Goal: Task Accomplishment & Management: Manage account settings

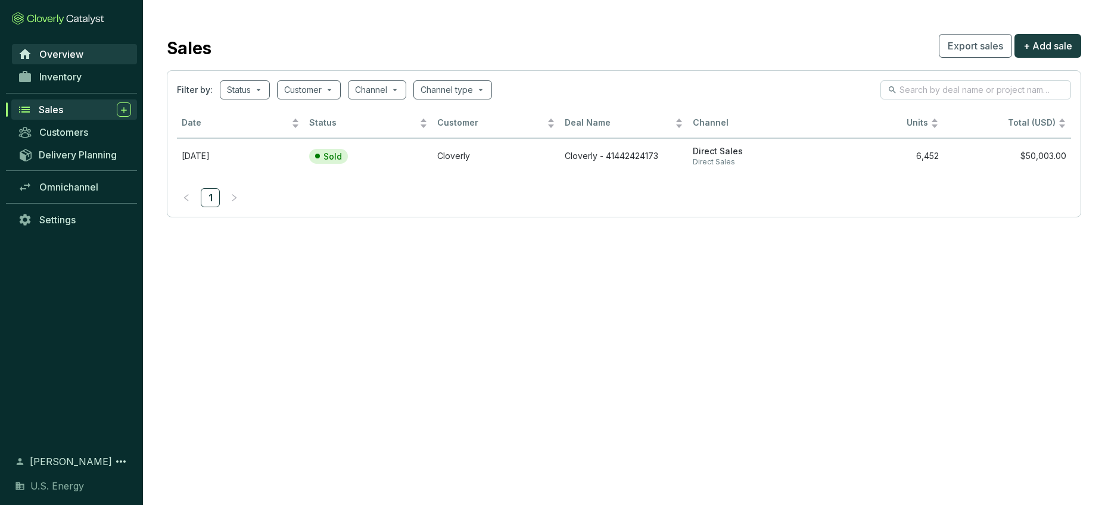
drag, startPoint x: 0, startPoint y: 0, endPoint x: 52, endPoint y: 51, distance: 72.9
click at [52, 51] on span "Overview" at bounding box center [61, 54] width 44 height 12
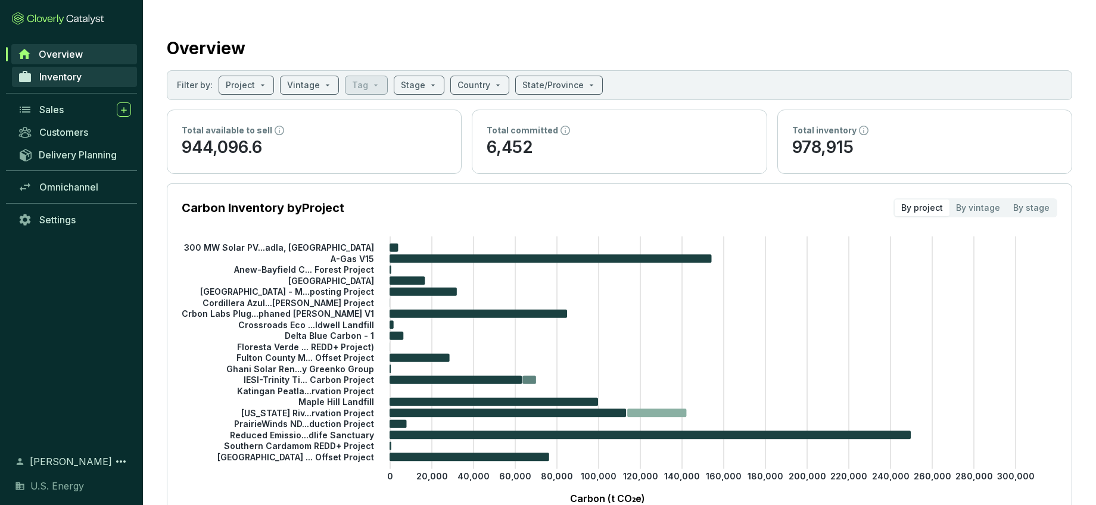
click at [66, 76] on span "Inventory" at bounding box center [60, 77] width 42 height 12
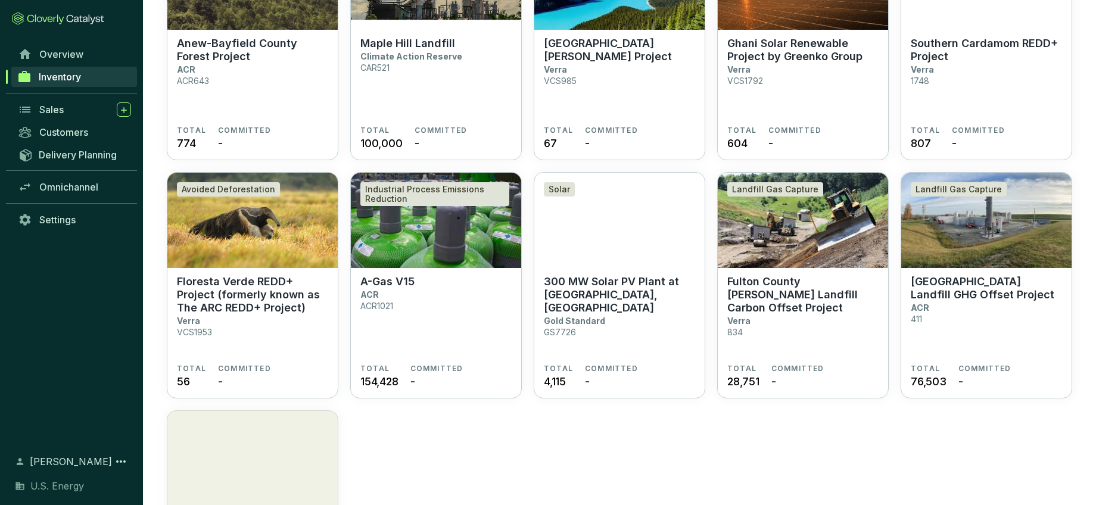
scroll to position [655, 0]
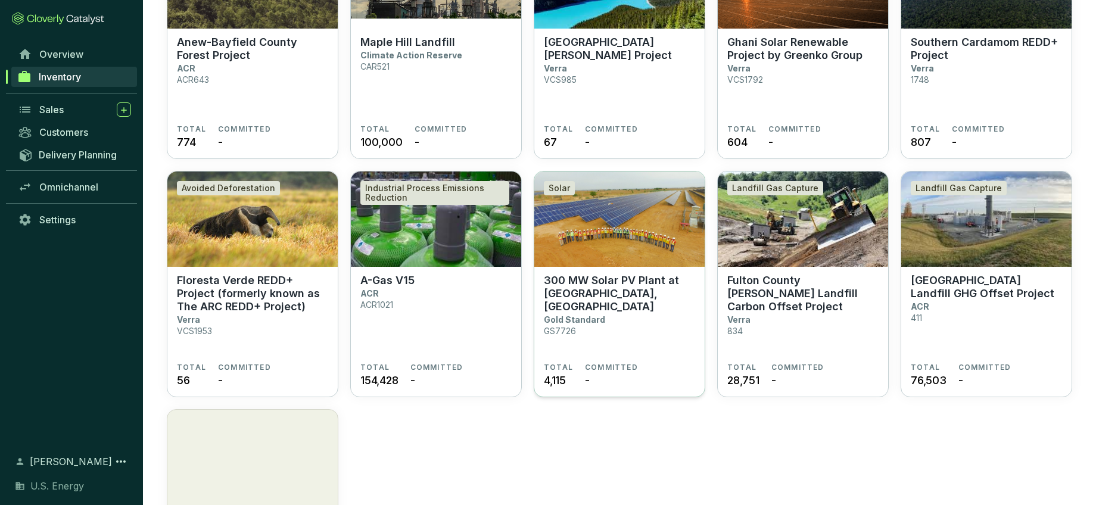
click at [587, 294] on p "300 MW Solar PV Plant at [GEOGRAPHIC_DATA], [GEOGRAPHIC_DATA]" at bounding box center [619, 293] width 151 height 39
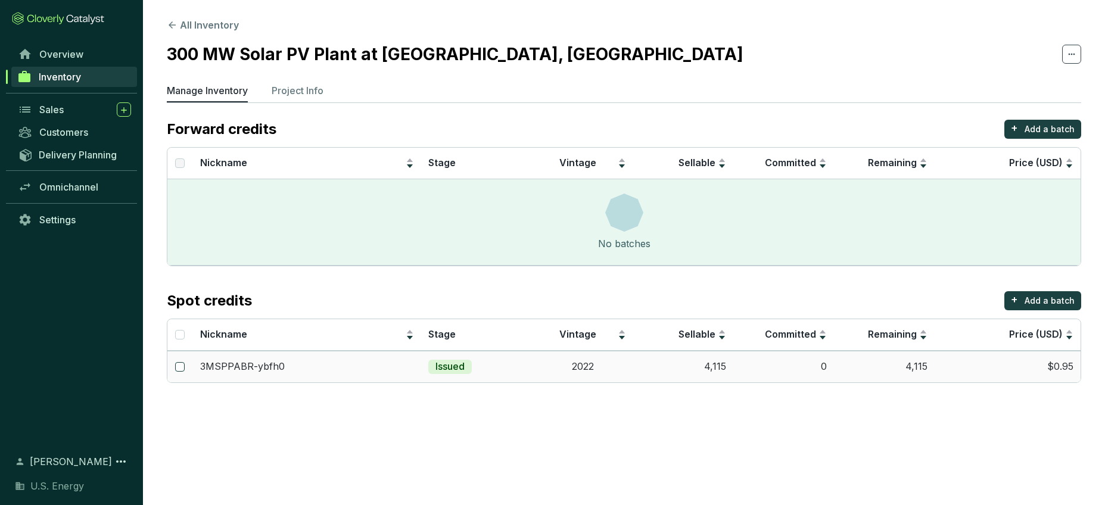
click at [182, 369] on input "checkbox" at bounding box center [180, 367] width 10 height 10
checkbox input "true"
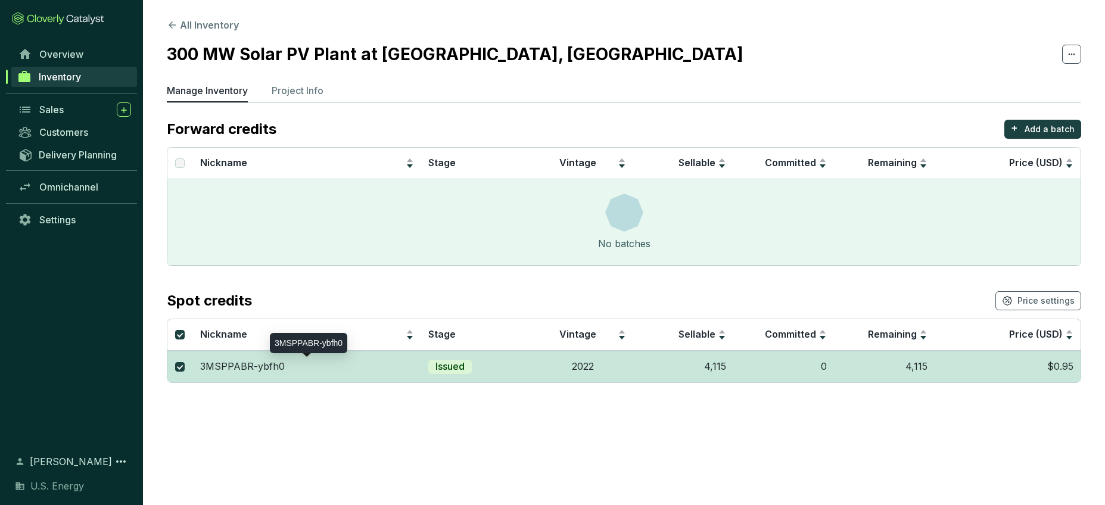
click at [248, 366] on p "3MSPPABR-ybfh0" at bounding box center [242, 366] width 85 height 13
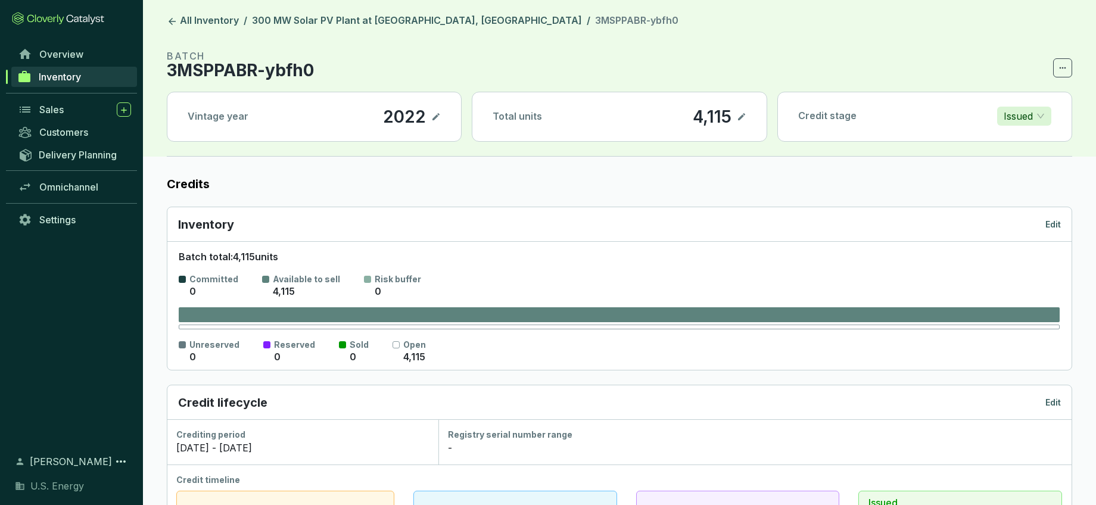
click at [739, 116] on icon at bounding box center [742, 117] width 10 height 14
click at [1051, 226] on p "Edit" at bounding box center [1052, 225] width 15 height 12
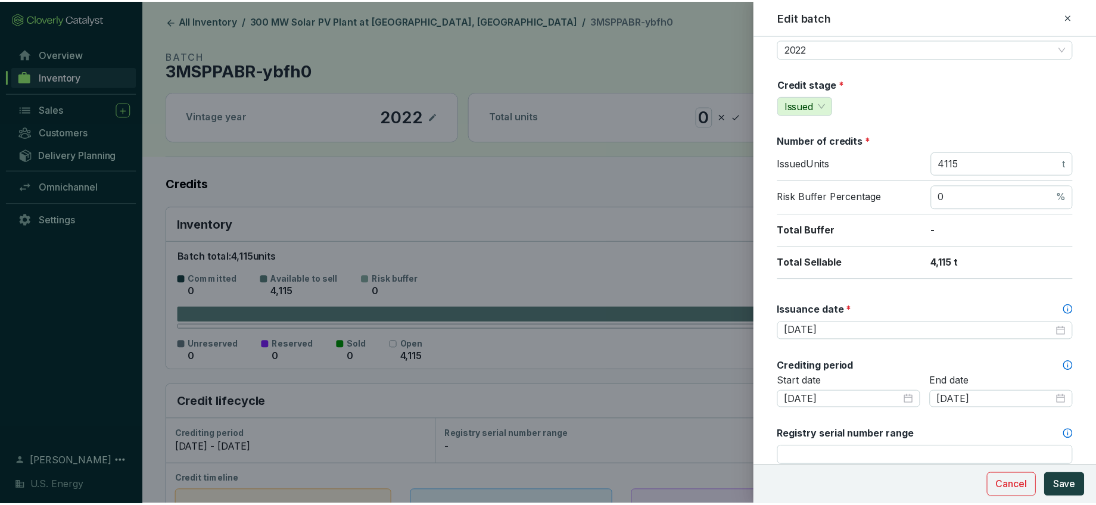
scroll to position [93, 0]
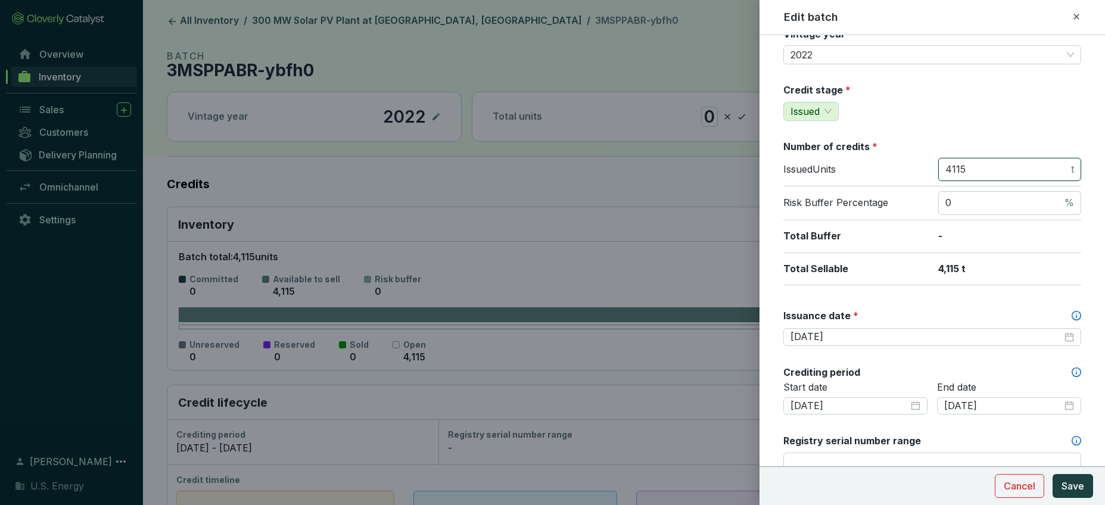
drag, startPoint x: 993, startPoint y: 163, endPoint x: 908, endPoint y: 167, distance: 84.6
click at [908, 167] on div "Issued Units 4115 t" at bounding box center [932, 172] width 298 height 29
type input "0"
click at [1071, 483] on span "Save" at bounding box center [1072, 486] width 23 height 14
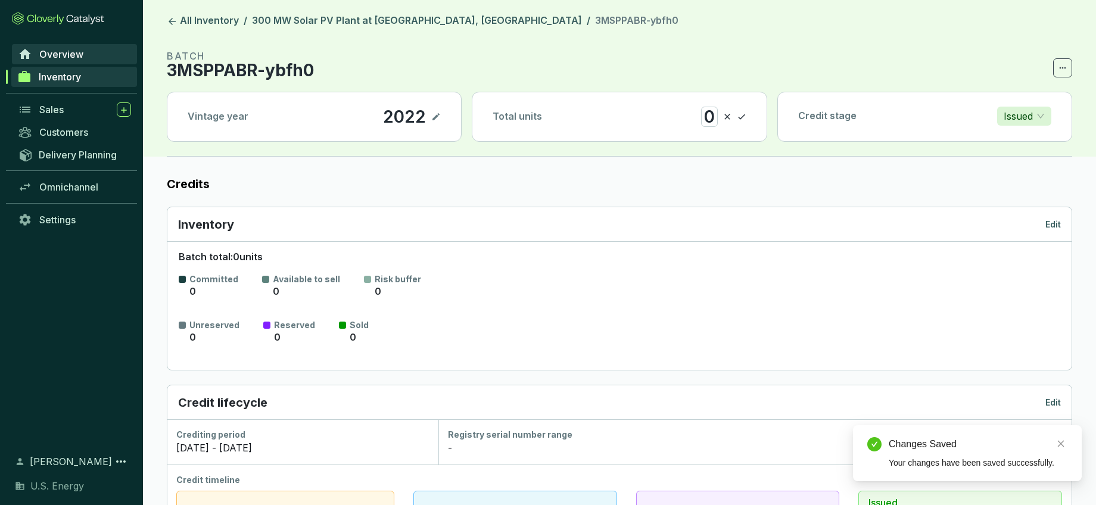
click at [52, 54] on span "Overview" at bounding box center [61, 54] width 44 height 12
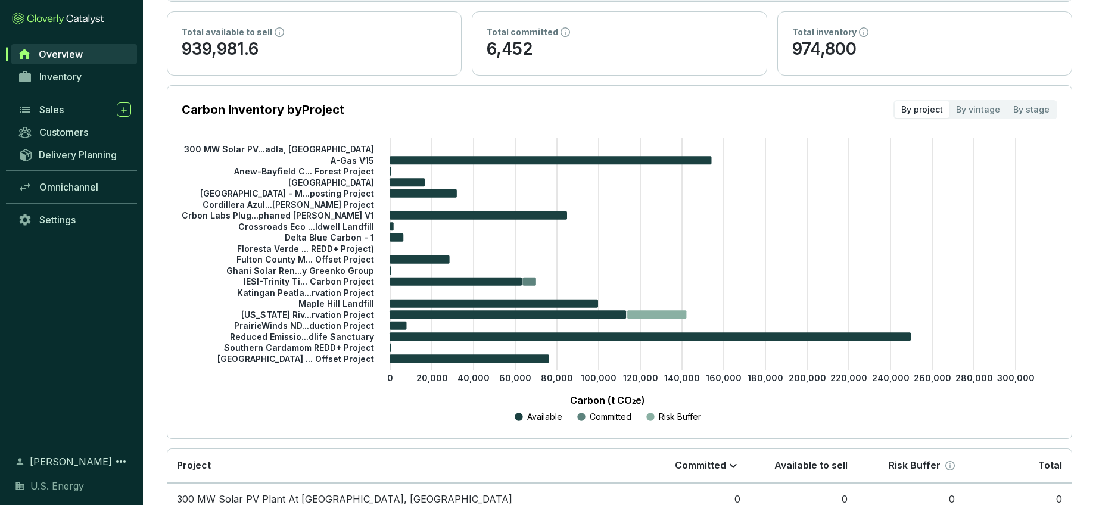
scroll to position [119, 0]
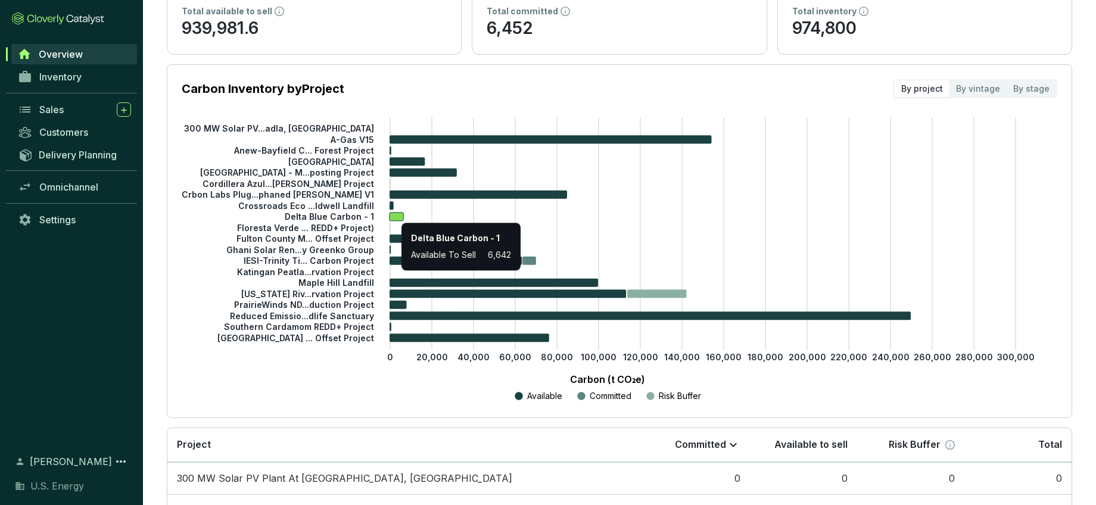
click at [395, 217] on icon at bounding box center [396, 217] width 14 height 8
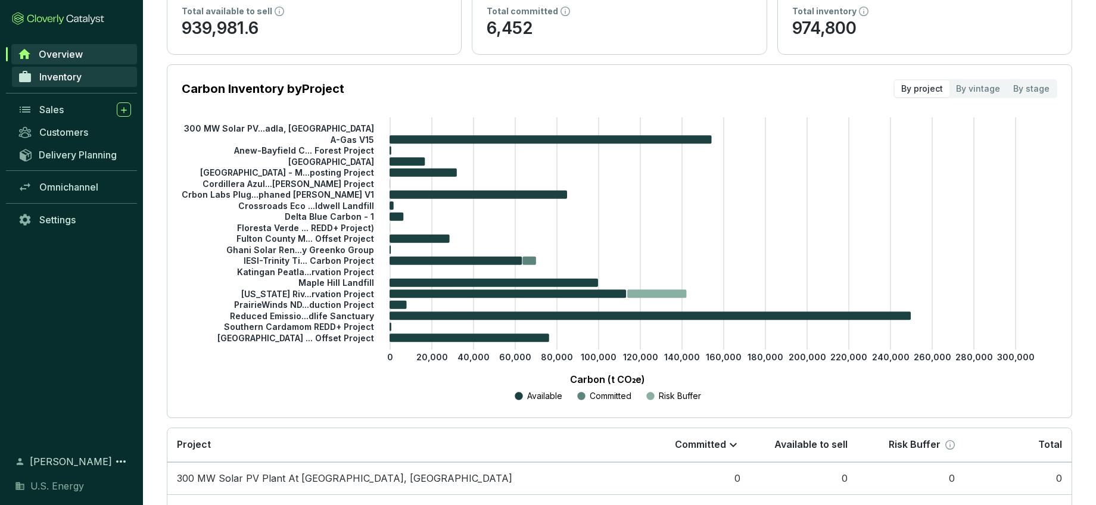
click at [51, 75] on span "Inventory" at bounding box center [60, 77] width 42 height 12
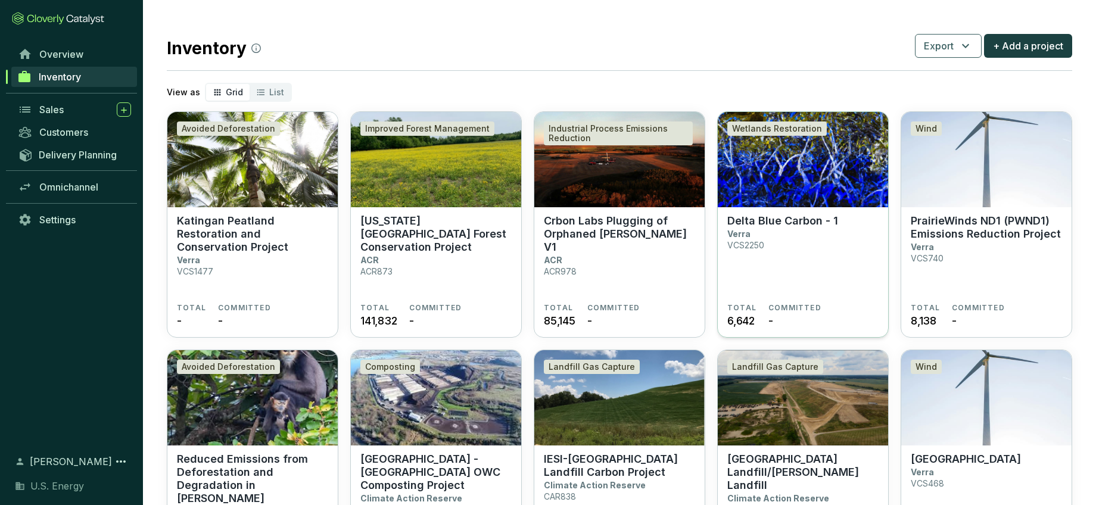
click at [761, 222] on p "Delta Blue Carbon - 1" at bounding box center [782, 220] width 111 height 13
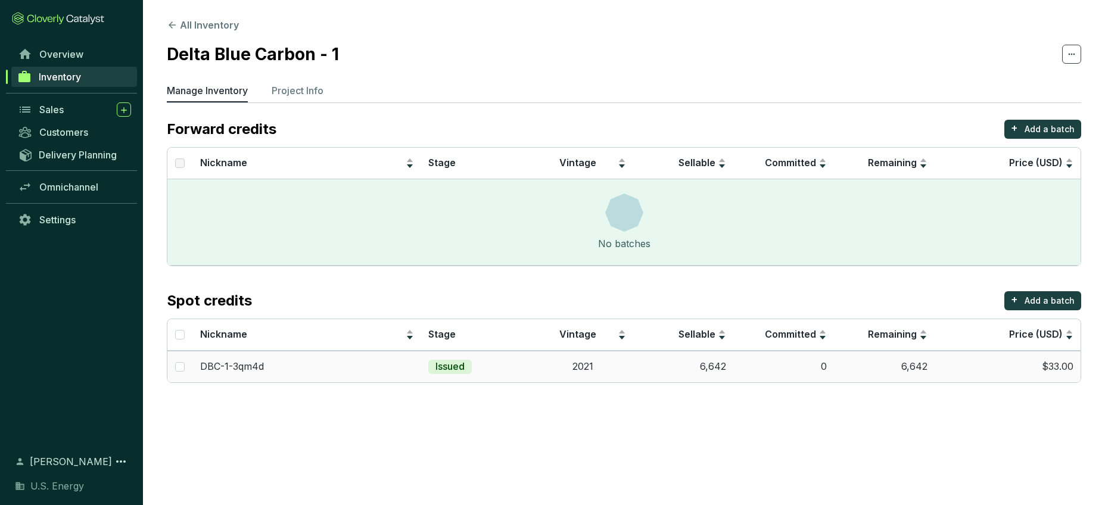
click at [1062, 370] on td "$33.00" at bounding box center [1007, 367] width 146 height 32
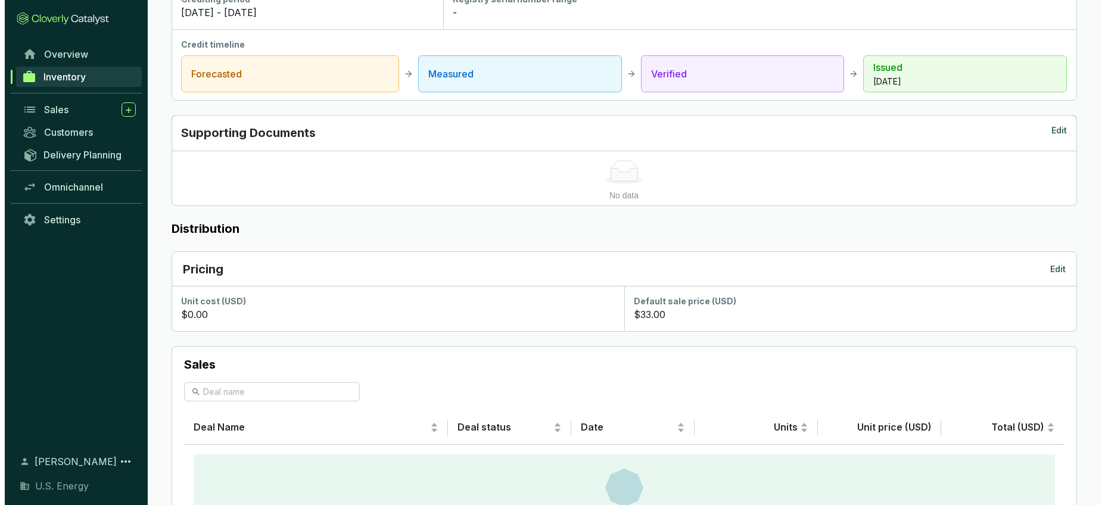
scroll to position [476, 0]
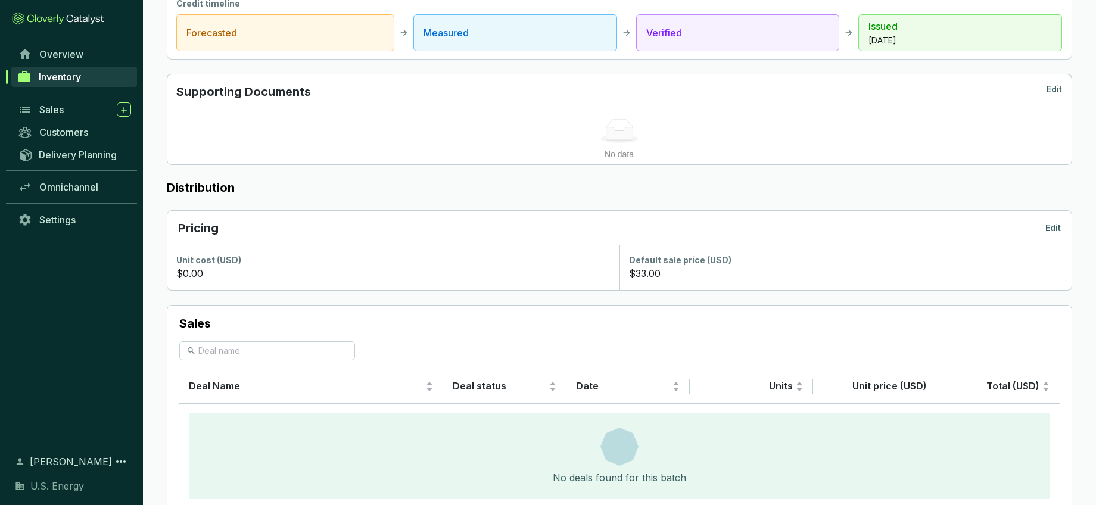
click at [647, 276] on p "$33.00" at bounding box center [645, 273] width 32 height 14
click at [1055, 226] on p "Edit" at bounding box center [1052, 228] width 15 height 12
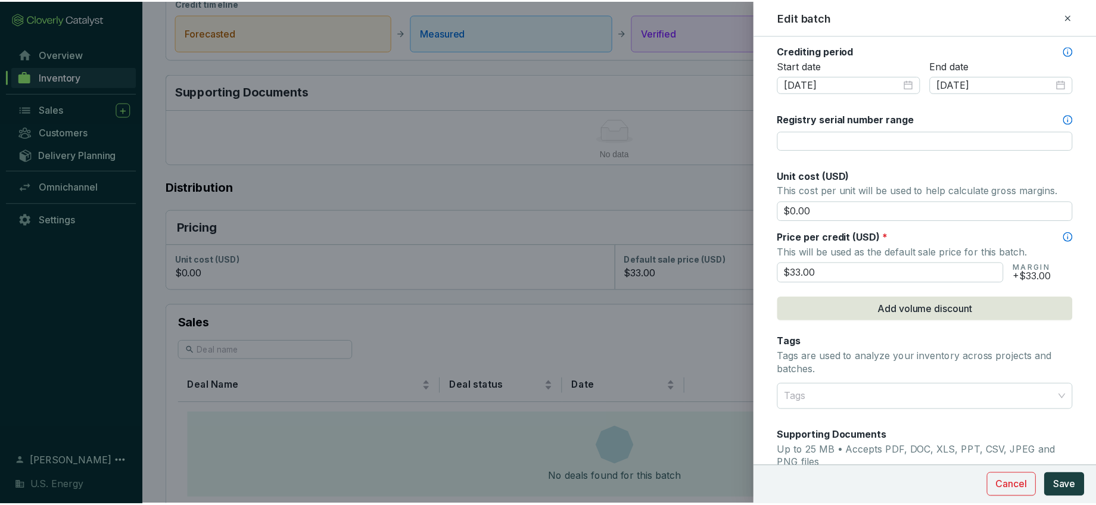
scroll to position [417, 0]
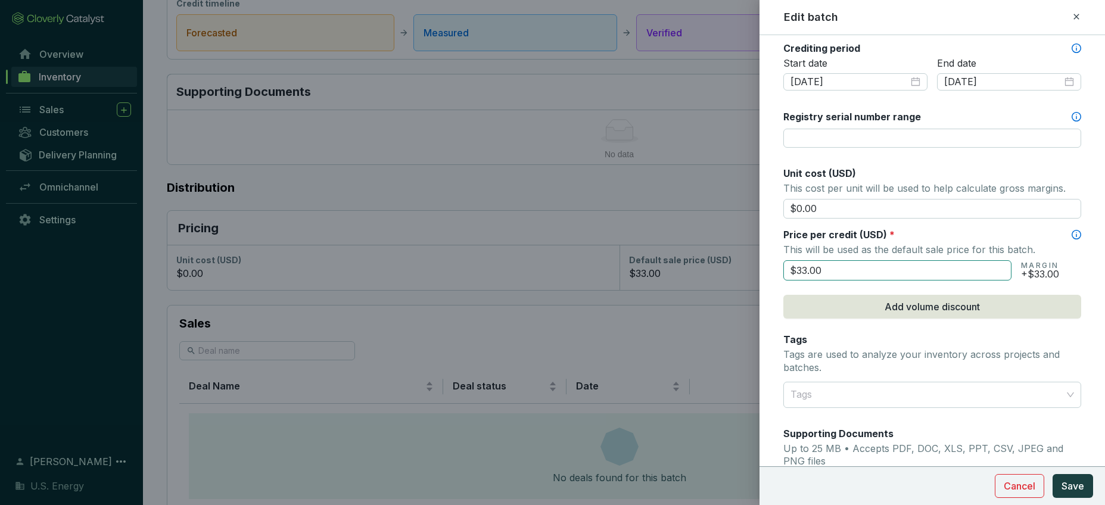
click at [845, 270] on input "$33.00" at bounding box center [897, 270] width 228 height 20
type input "$33.50"
click at [1078, 490] on span "Save" at bounding box center [1072, 486] width 23 height 14
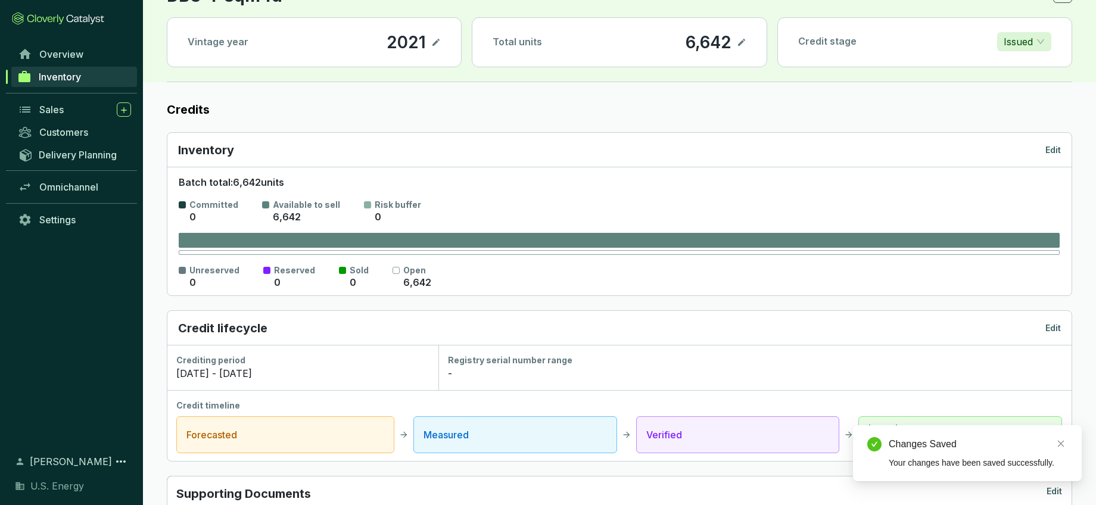
scroll to position [0, 0]
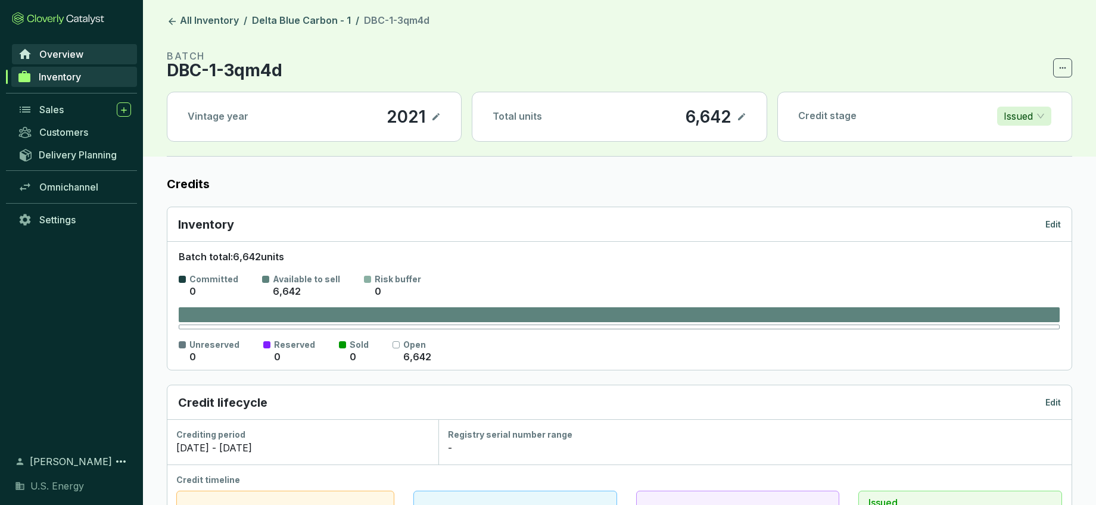
click at [50, 57] on span "Overview" at bounding box center [61, 54] width 44 height 12
